Goal: Navigation & Orientation: Find specific page/section

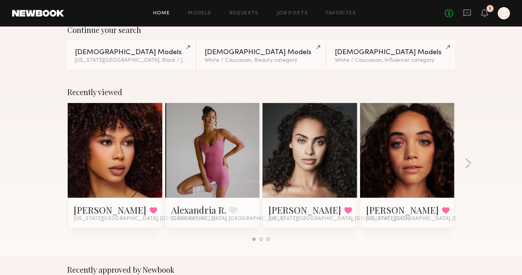
scroll to position [72, 0]
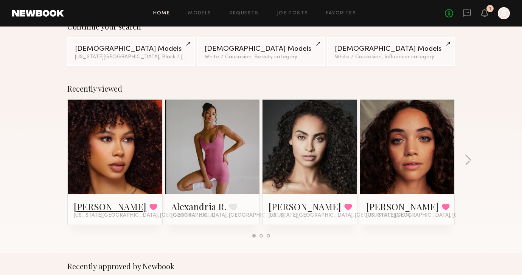
click at [89, 205] on link "[PERSON_NAME]" at bounding box center [110, 206] width 73 height 12
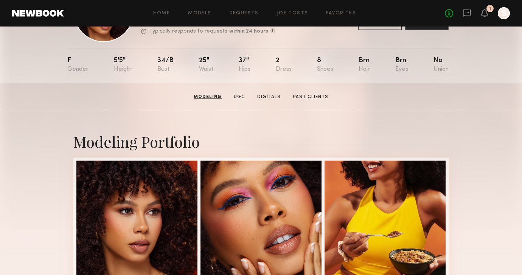
scroll to position [28, 0]
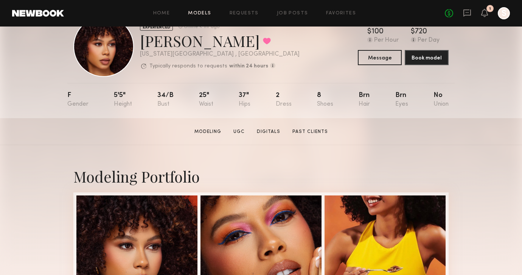
click at [199, 14] on link "Models" at bounding box center [199, 13] width 23 height 5
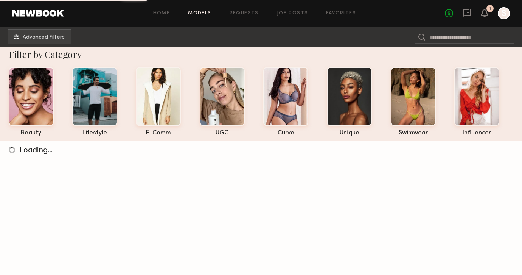
scroll to position [8, 0]
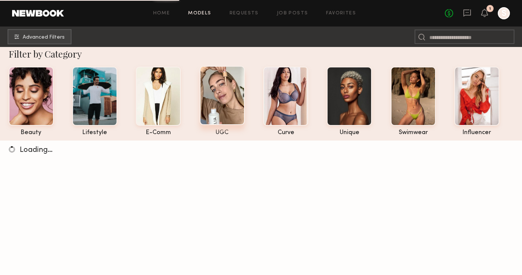
click at [218, 131] on div "UGC" at bounding box center [222, 132] width 45 height 6
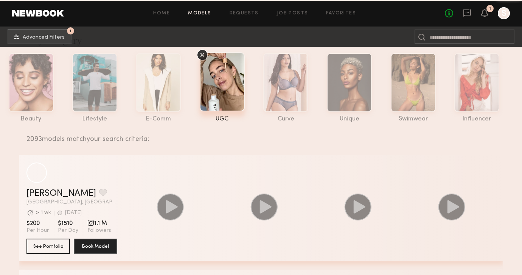
scroll to position [22, 0]
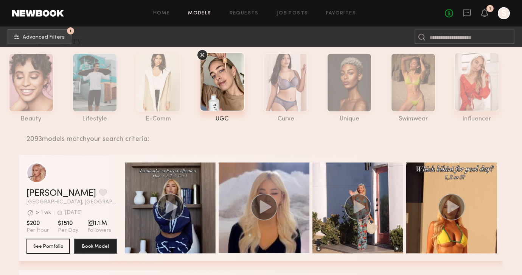
click at [470, 87] on div at bounding box center [477, 81] width 45 height 59
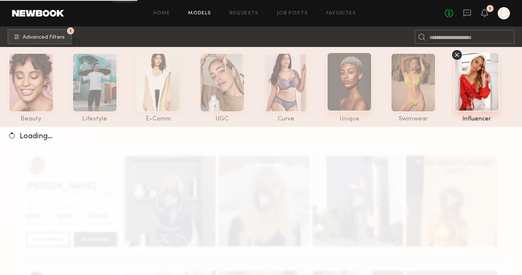
click at [344, 100] on div at bounding box center [349, 81] width 45 height 59
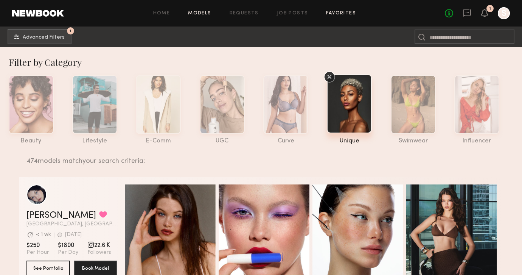
click at [332, 12] on link "Favorites" at bounding box center [341, 13] width 30 height 5
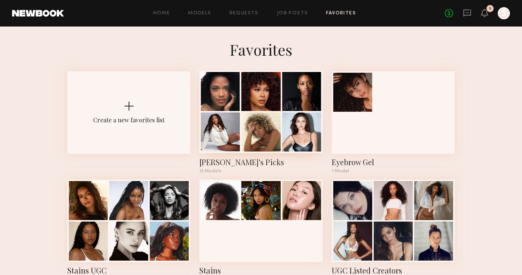
click at [248, 138] on div at bounding box center [261, 131] width 39 height 39
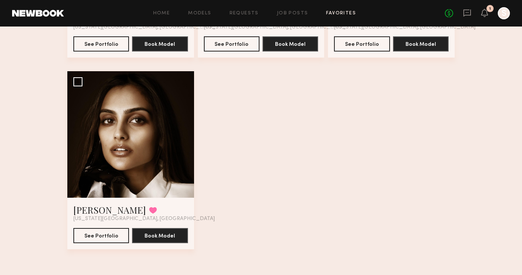
scroll to position [784, 0]
